Goal: Communication & Community: Share content

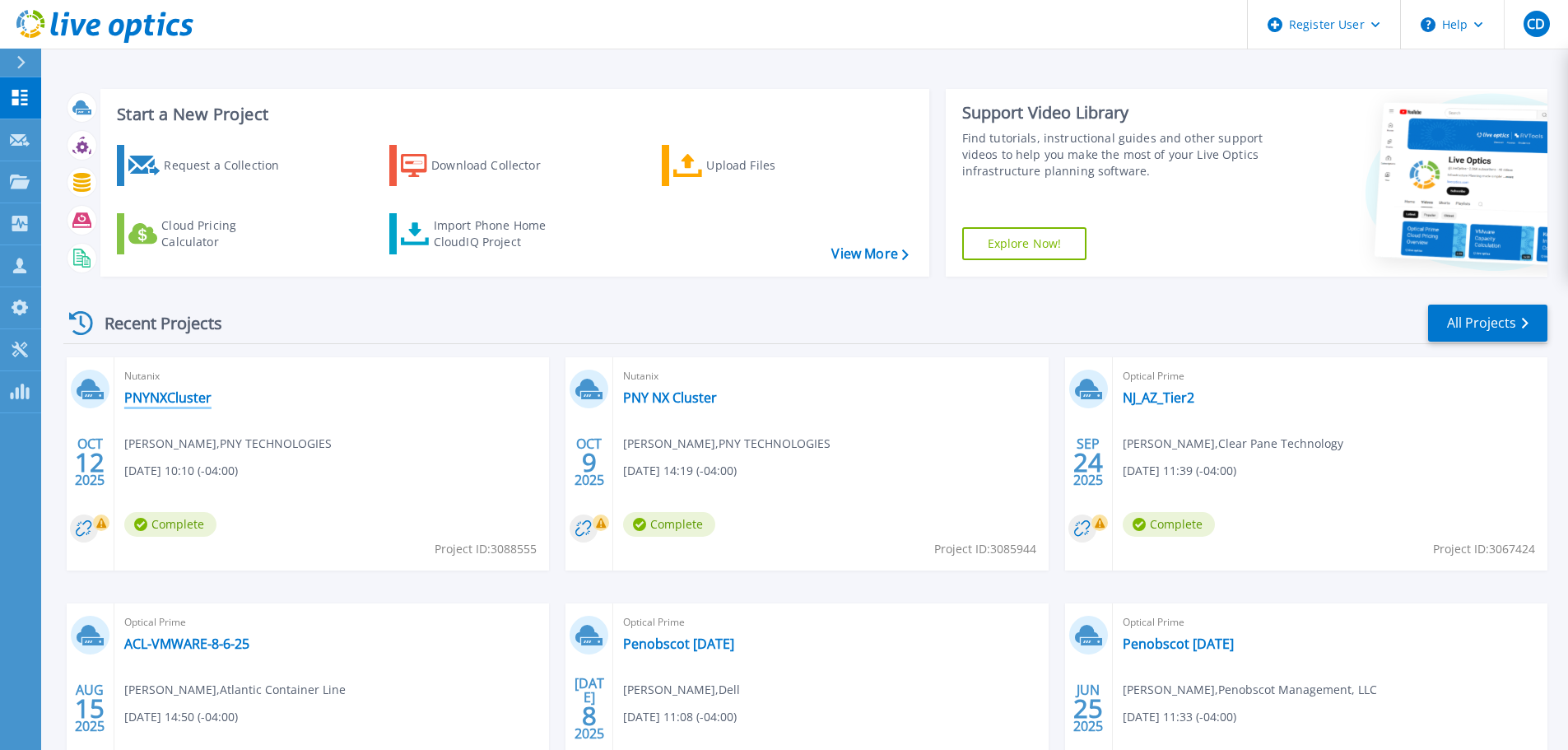
click at [161, 398] on link "PNYNXCluster" at bounding box center [168, 397] width 87 height 17
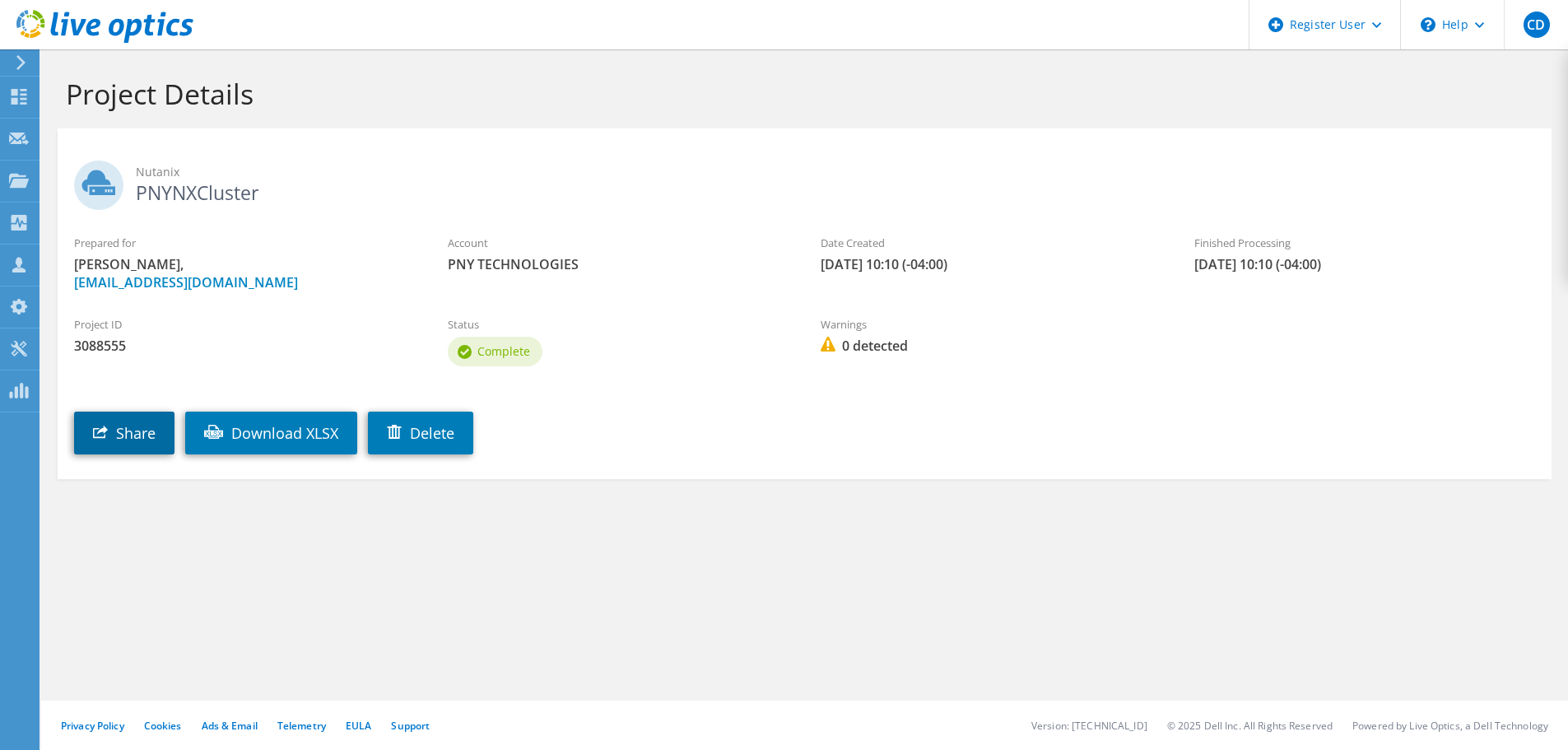
click at [128, 435] on link "Share" at bounding box center [124, 433] width 101 height 42
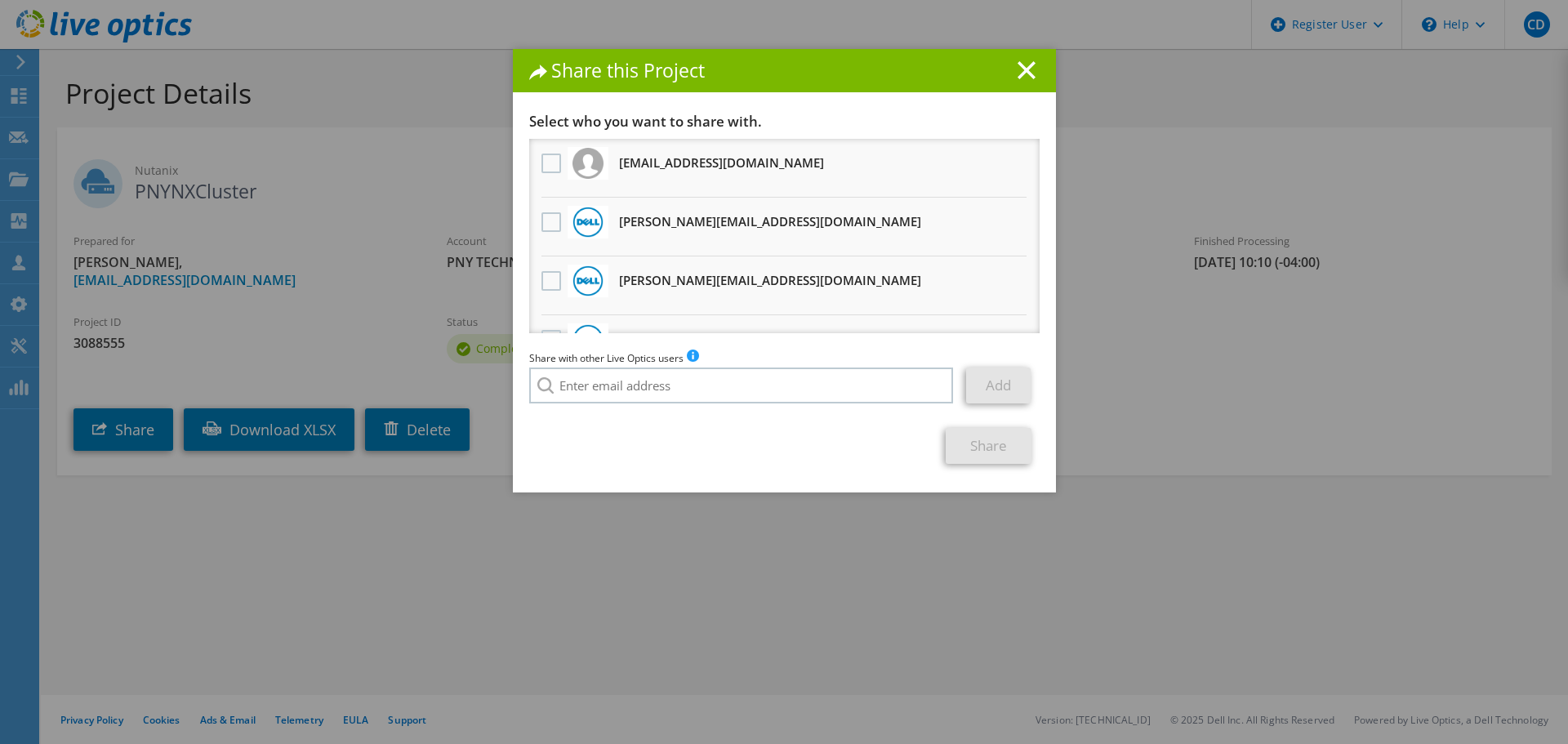
click at [530, 222] on li "[PERSON_NAME][EMAIL_ADDRESS][DOMAIN_NAME] Will receive an anonymous copy" at bounding box center [784, 227] width 511 height 59
click at [541, 224] on label at bounding box center [553, 223] width 24 height 20
click at [0, 0] on input "checkbox" at bounding box center [0, 0] width 0 height 0
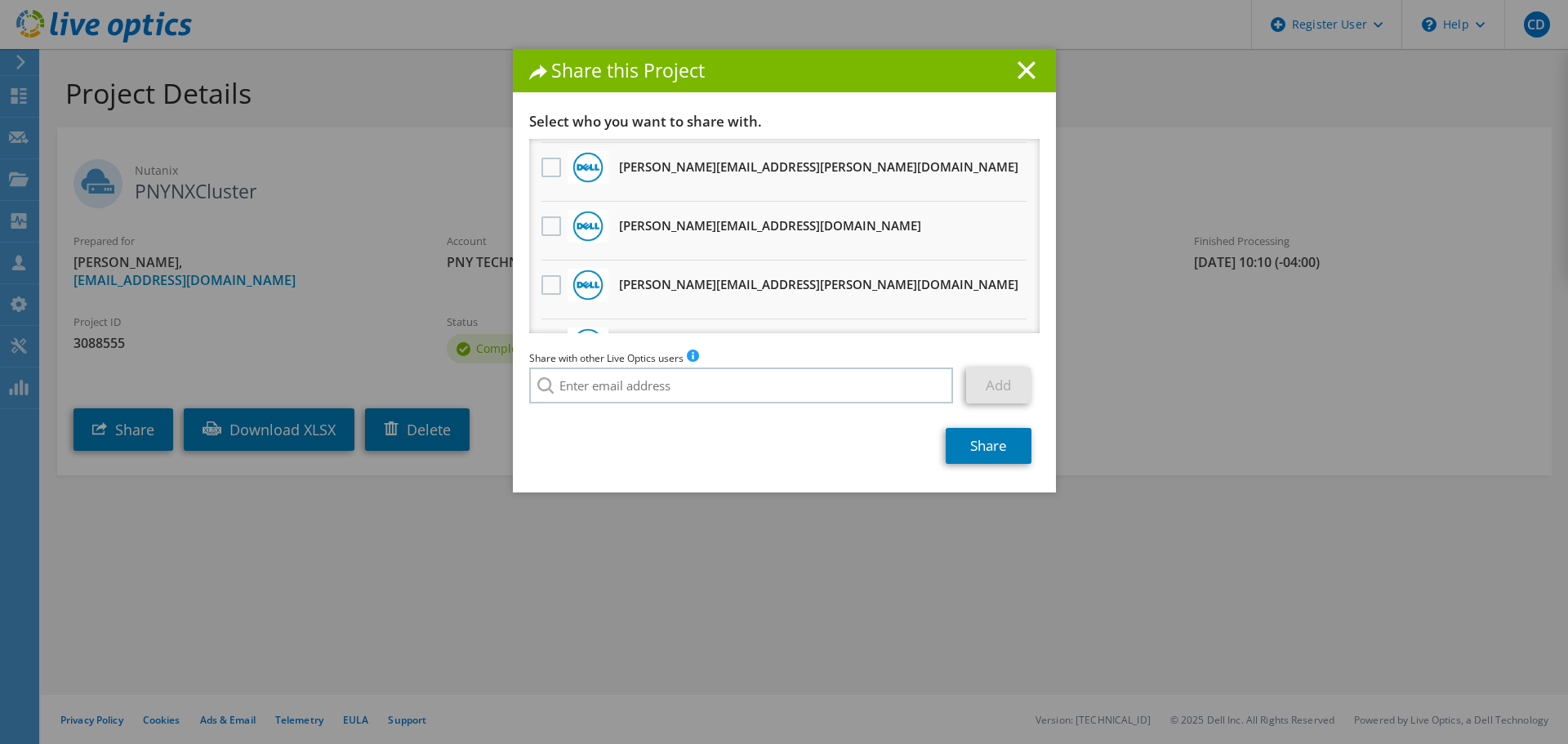
scroll to position [409, 0]
click at [973, 448] on link "Share" at bounding box center [988, 446] width 85 height 36
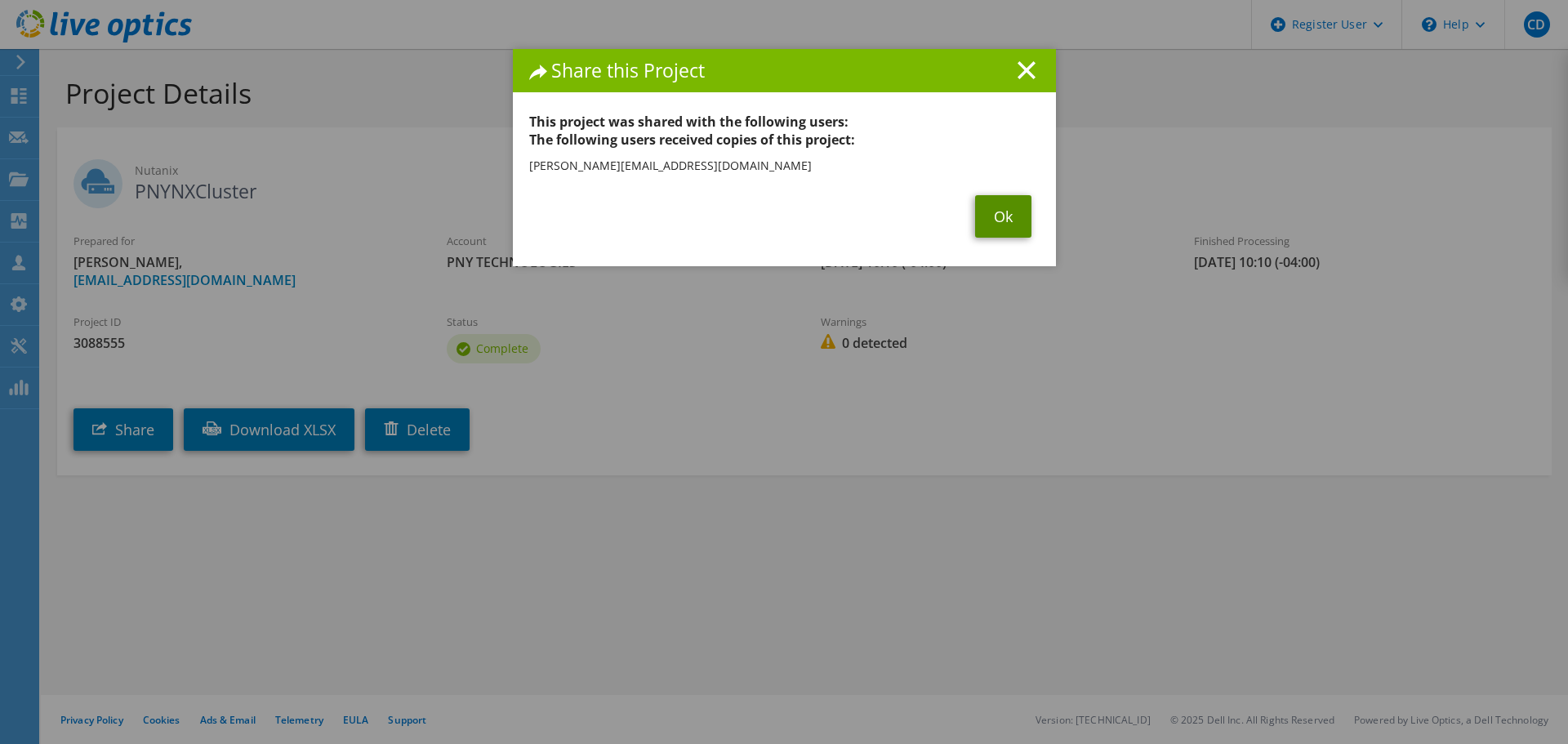
click at [1004, 214] on link "Ok" at bounding box center [1003, 216] width 56 height 42
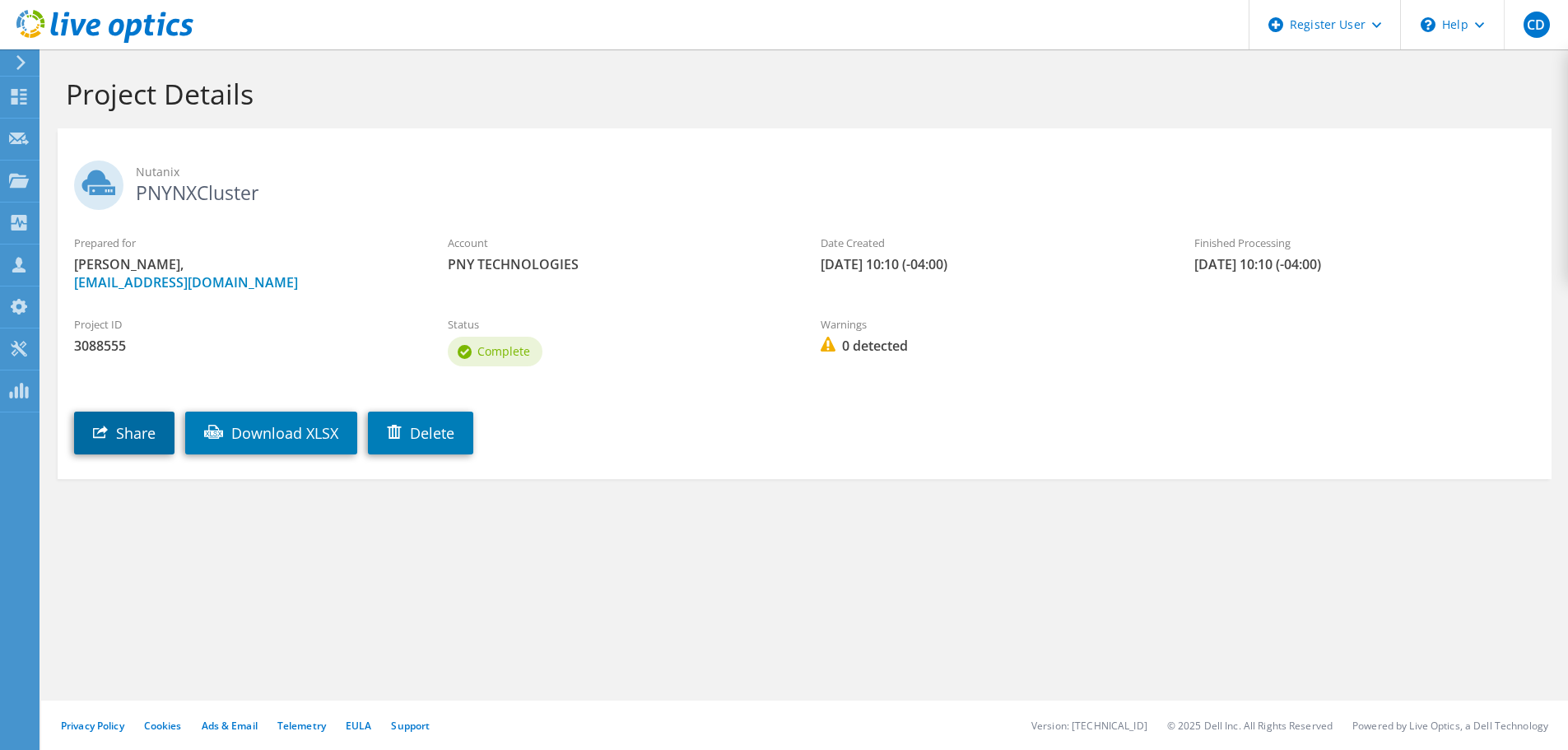
click at [110, 425] on link "Share" at bounding box center [124, 433] width 101 height 42
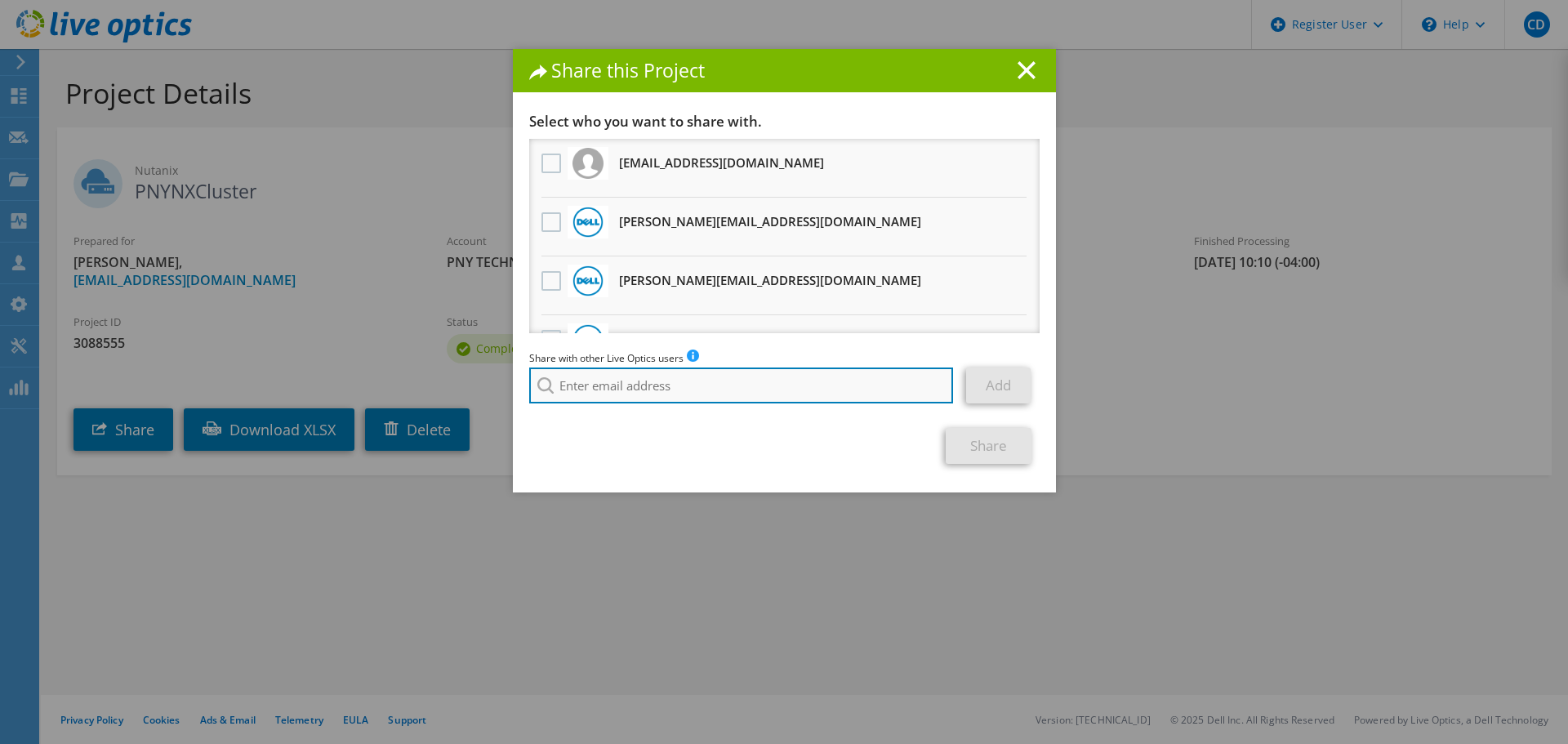
paste input "[EMAIL_ADDRESS][DOMAIN_NAME]"
type input "[EMAIL_ADDRESS][DOMAIN_NAME]"
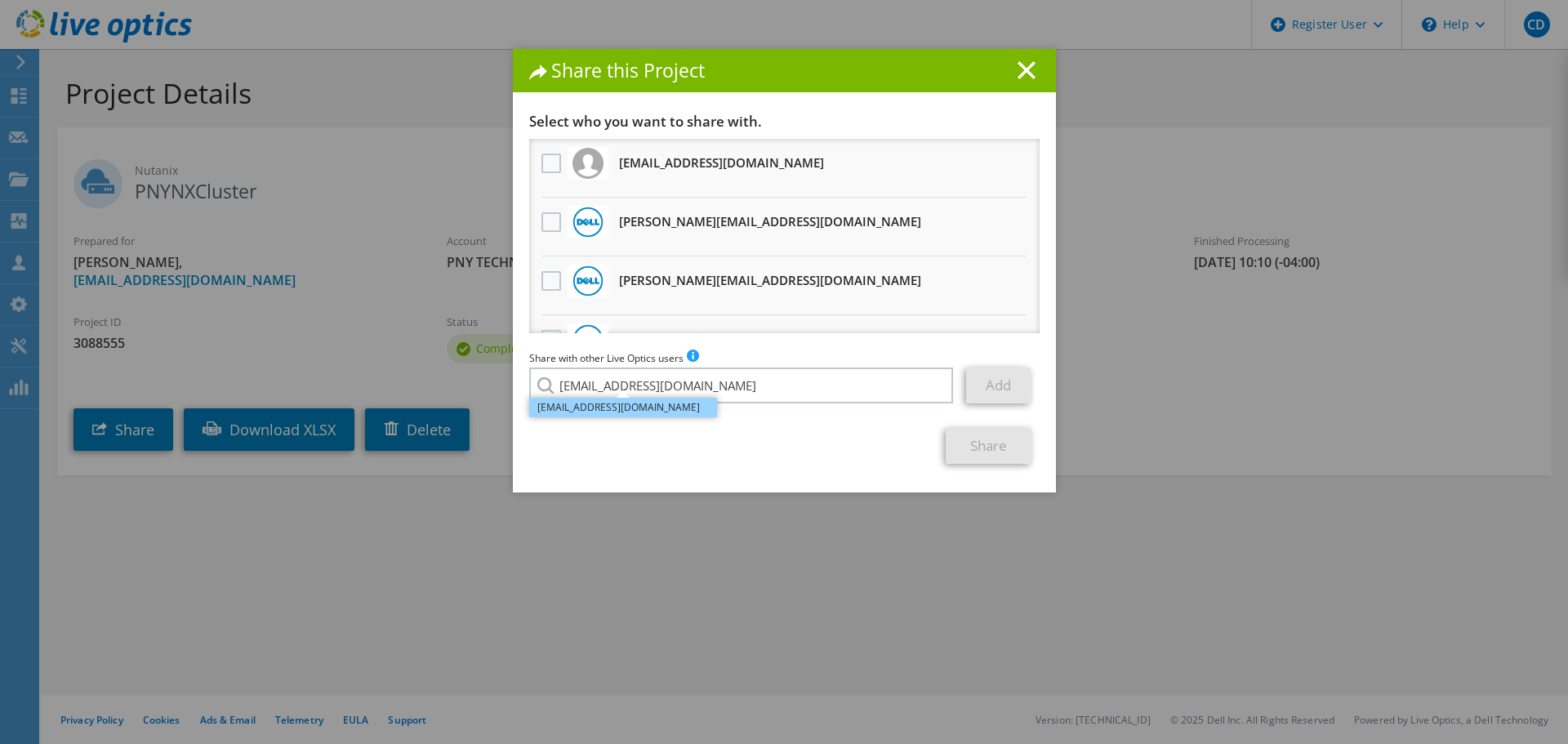
click at [595, 411] on li "[EMAIL_ADDRESS][DOMAIN_NAME]" at bounding box center [623, 408] width 188 height 20
click at [990, 394] on link "Add" at bounding box center [999, 385] width 65 height 36
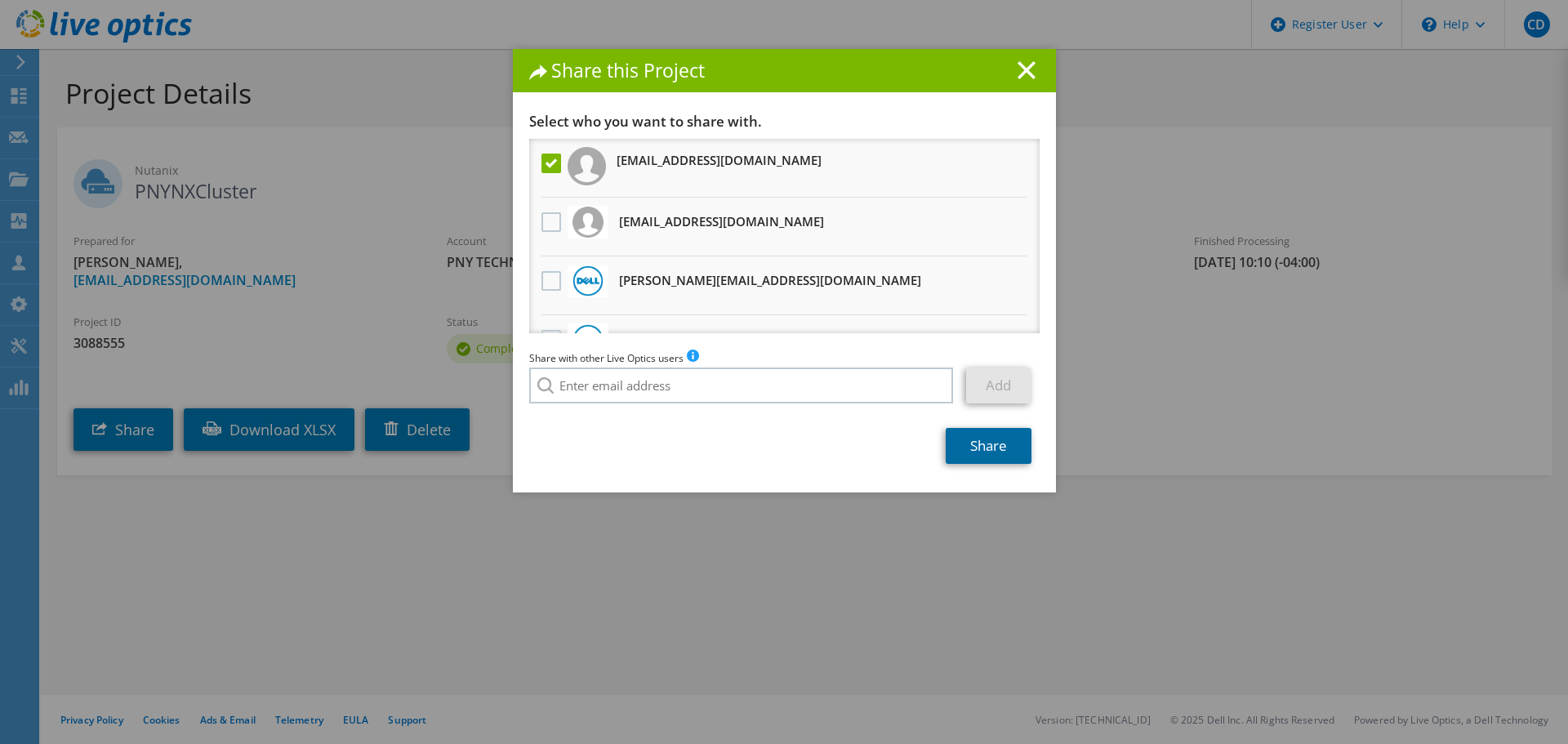
click at [976, 453] on link "Share" at bounding box center [988, 446] width 85 height 36
